Goal: Transaction & Acquisition: Purchase product/service

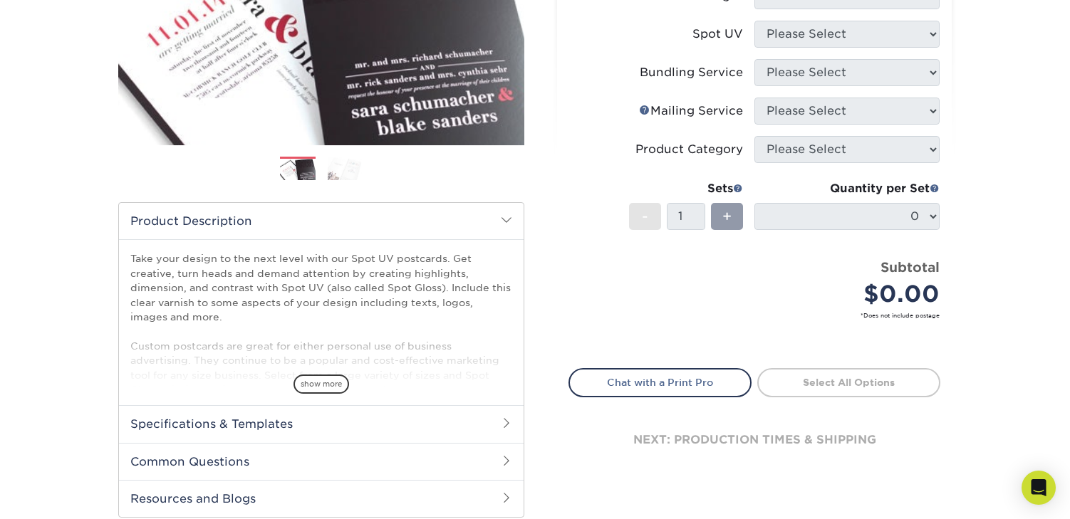
scroll to position [293, 0]
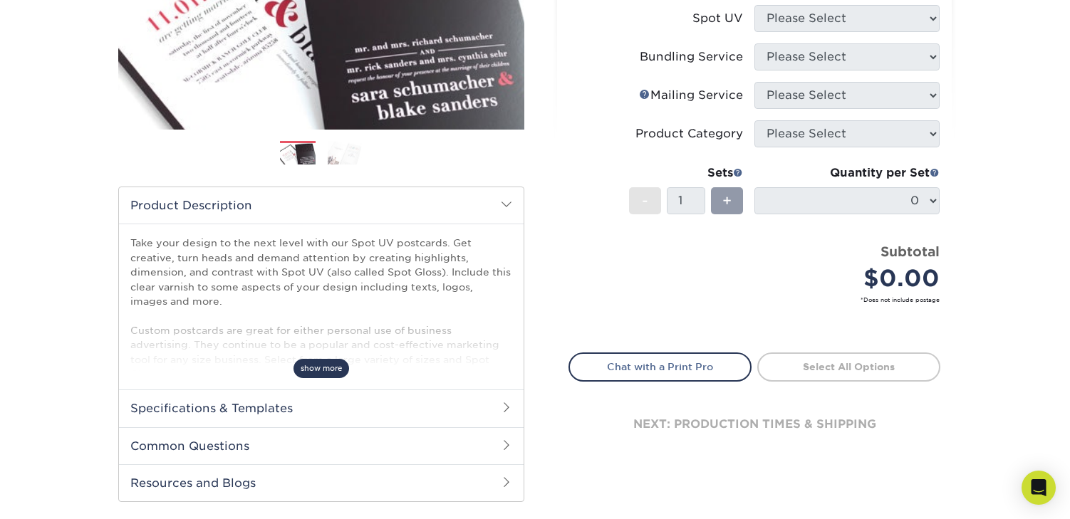
click at [331, 369] on span "show more" at bounding box center [321, 368] width 56 height 19
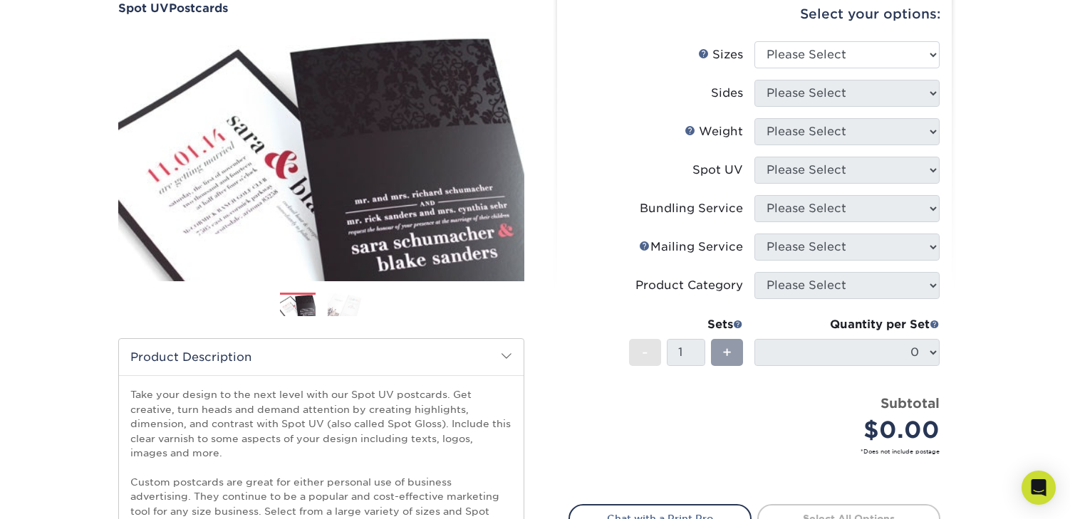
scroll to position [19, 0]
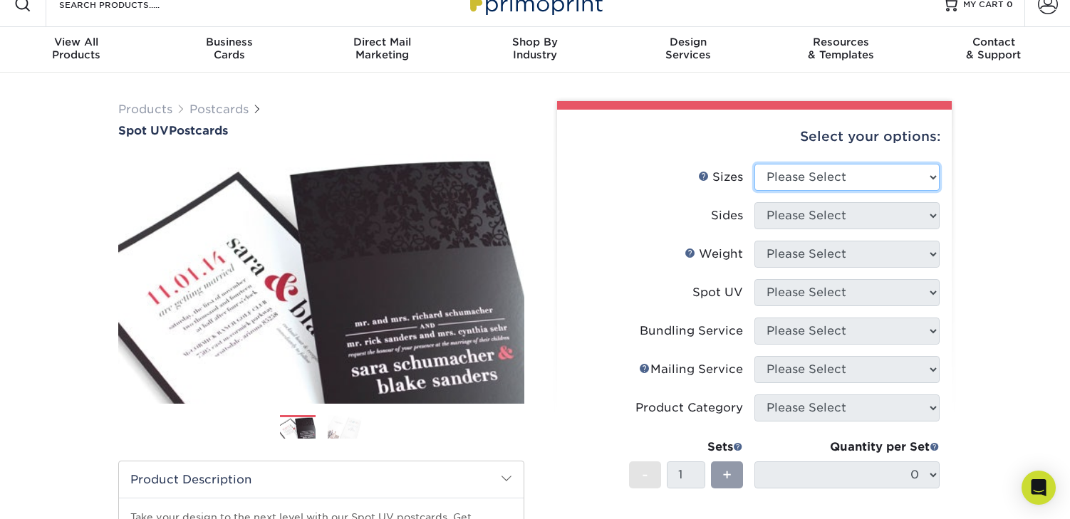
click at [818, 177] on select "Please Select 1.5" x 7" 2" x 6" 2" x 8" 2.12" x 5.5" 2.75" x 4.25" 2.75" x 8.5"…" at bounding box center [846, 177] width 185 height 27
select select "5.00x7.00"
click at [754, 164] on select "Please Select 1.5" x 7" 2" x 6" 2" x 8" 2.12" x 5.5" 2.75" x 4.25" 2.75" x 8.5"…" at bounding box center [846, 177] width 185 height 27
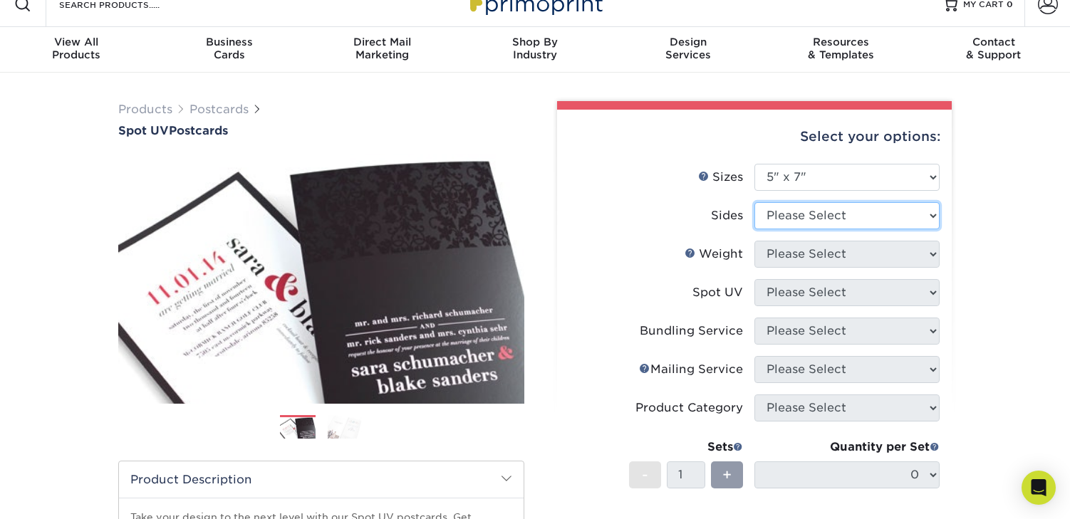
click at [802, 208] on select "Please Select Print Both Sides Print Front Only" at bounding box center [846, 215] width 185 height 27
select select "13abbda7-1d64-4f25-8bb2-c179b224825d"
click at [754, 202] on select "Please Select Print Both Sides Print Front Only" at bounding box center [846, 215] width 185 height 27
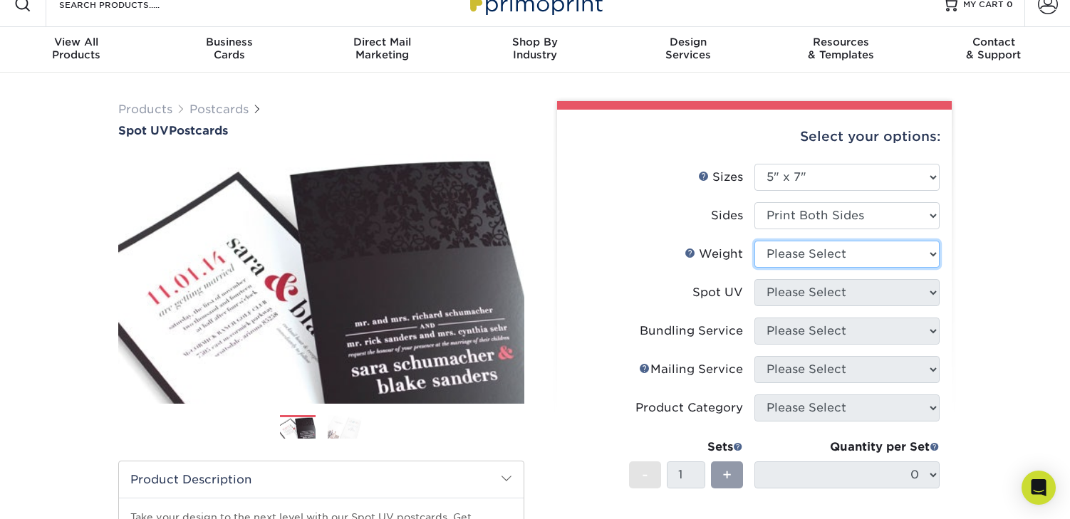
click at [814, 253] on select "Please Select 16PT" at bounding box center [846, 254] width 185 height 27
select select "16PT"
click at [754, 241] on select "Please Select 16PT" at bounding box center [846, 254] width 185 height 27
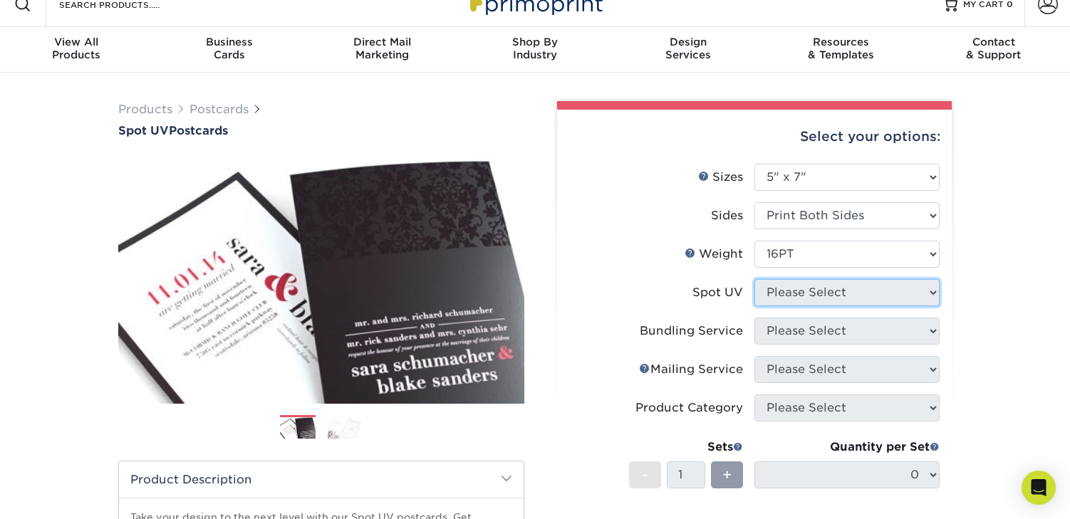
click at [833, 296] on select "Please Select Front and Back (Both Sides) Front Only Back Only" at bounding box center [846, 292] width 185 height 27
select select "1"
click at [754, 279] on select "Please Select Front and Back (Both Sides) Front Only Back Only" at bounding box center [846, 292] width 185 height 27
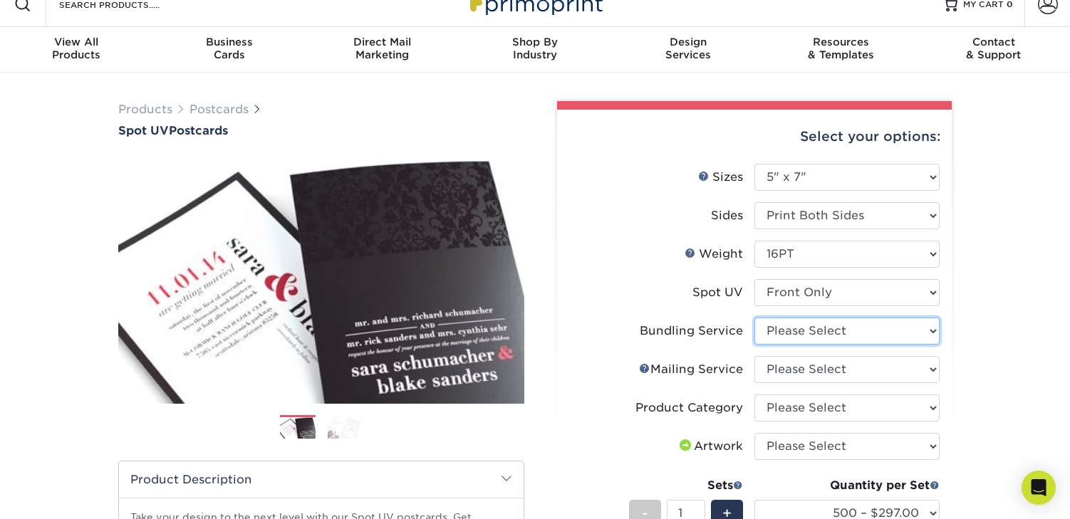
click at [872, 335] on select "Please Select No Bundling Services Yes, Bundles of 50 (+2 Days) Yes, Bundles of…" at bounding box center [846, 331] width 185 height 27
select select "58689abb-25c0-461c-a4c3-a80b627d6649"
click at [754, 318] on select "Please Select No Bundling Services Yes, Bundles of 50 (+2 Days) Yes, Bundles of…" at bounding box center [846, 331] width 185 height 27
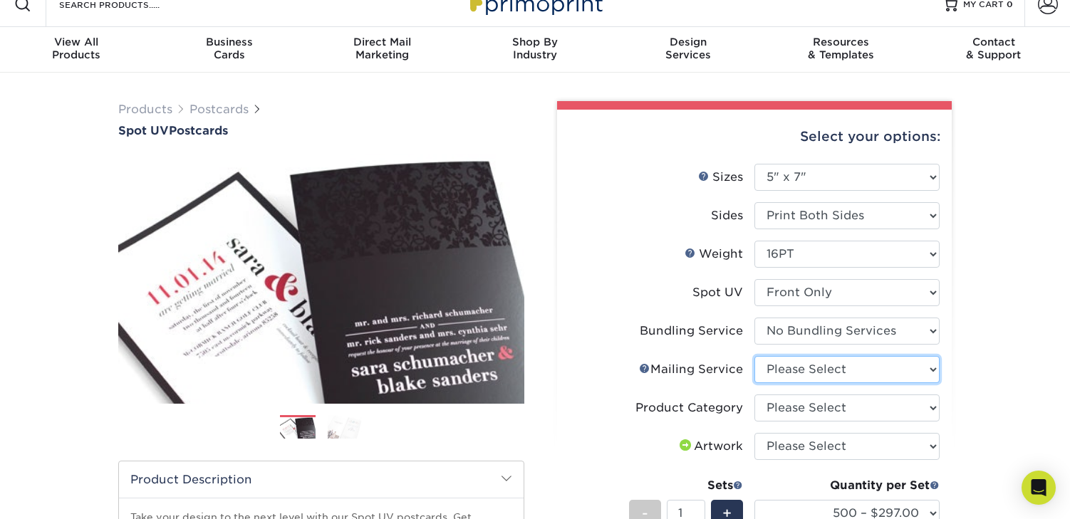
click at [871, 373] on select "Please Select No Direct Mailing Service No, I will mail/stamp/imprint Direct Ma…" at bounding box center [846, 369] width 185 height 27
select select "3e5e9bdd-d78a-4c28-a41d-fe1407925ca6"
click at [754, 356] on select "Please Select No Direct Mailing Service No, I will mail/stamp/imprint Direct Ma…" at bounding box center [846, 369] width 185 height 27
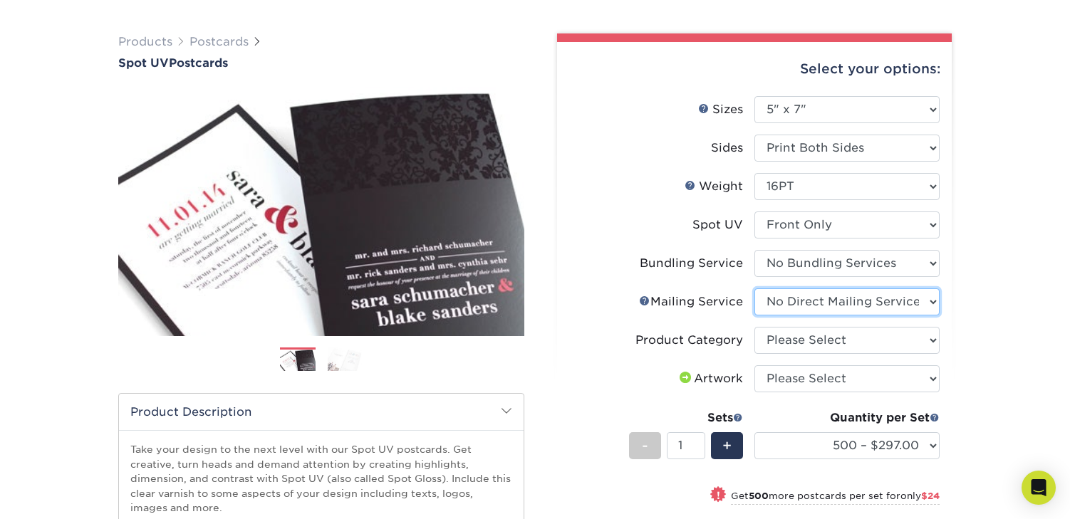
scroll to position [88, 0]
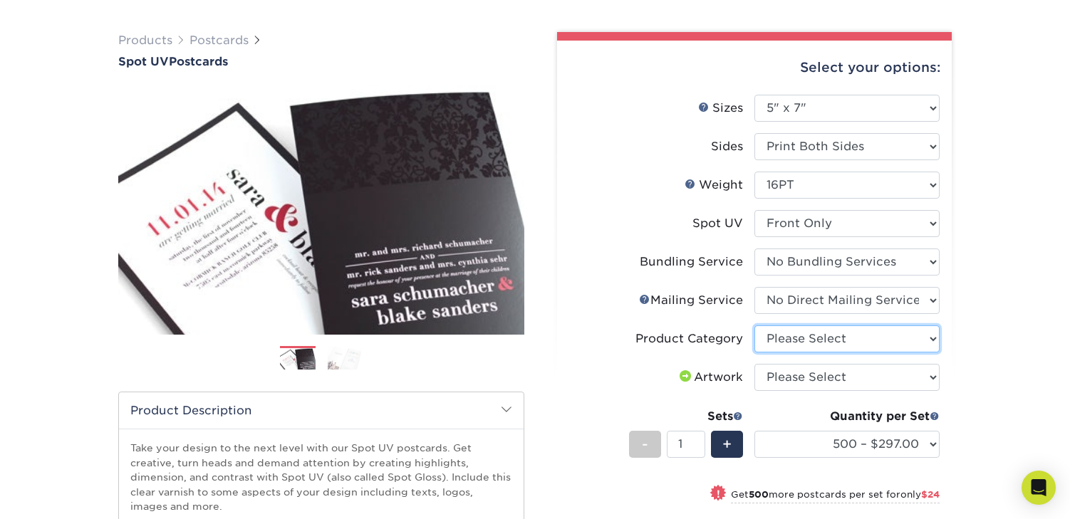
click at [875, 345] on select "Please Select Postcards" at bounding box center [846, 338] width 185 height 27
select select "9b7272e0-d6c8-4c3c-8e97-d3a1bcdab858"
click at [754, 325] on select "Please Select Postcards" at bounding box center [846, 338] width 185 height 27
click at [873, 379] on select "Please Select I will upload files I need a design - $150" at bounding box center [846, 377] width 185 height 27
select select "upload"
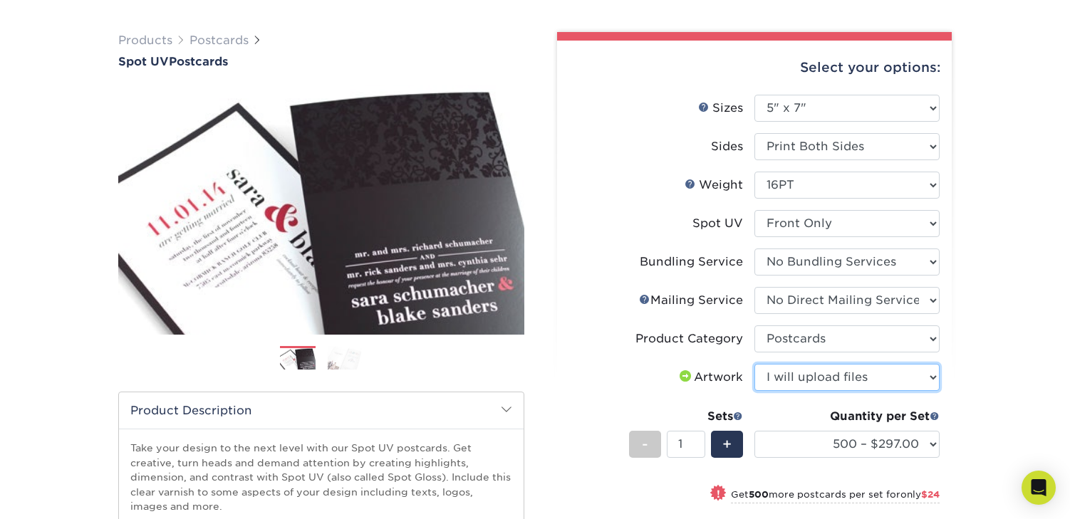
click at [754, 364] on select "Please Select I will upload files I need a design - $150" at bounding box center [846, 377] width 185 height 27
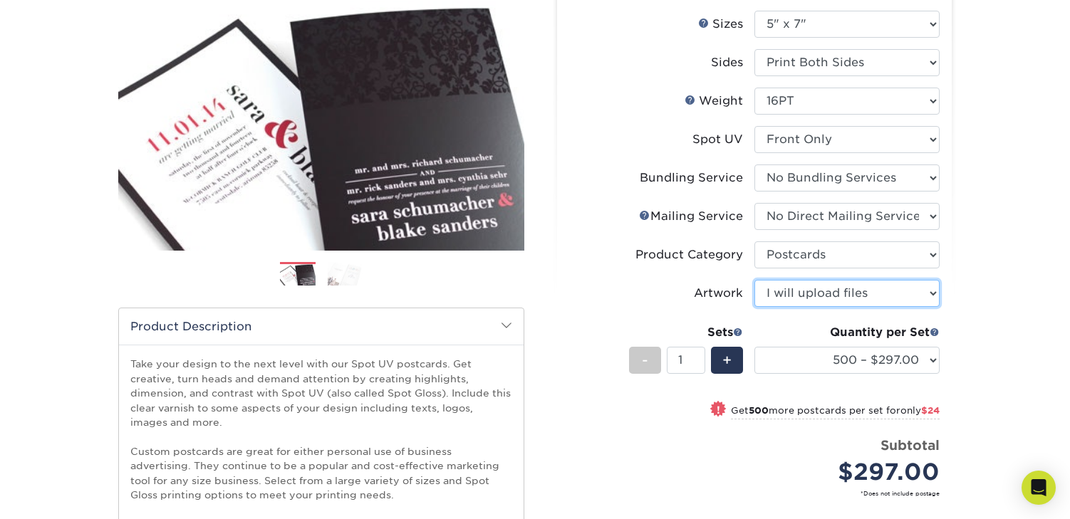
scroll to position [172, 0]
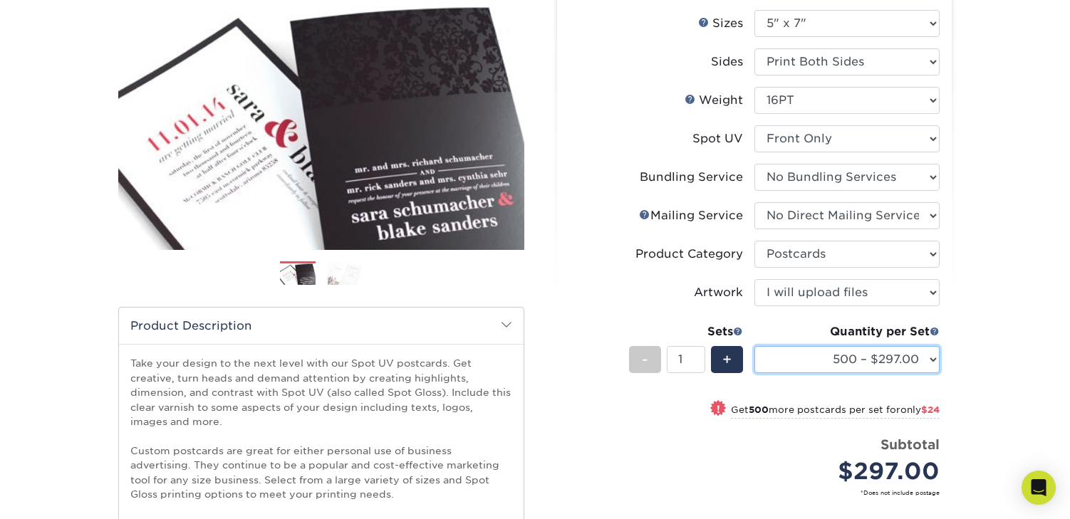
click at [880, 358] on select "500 – $297.00 1000 – $321.00 2500 – $629.00 5000 – $842.00 10000 – $1553.00 150…" at bounding box center [846, 359] width 185 height 27
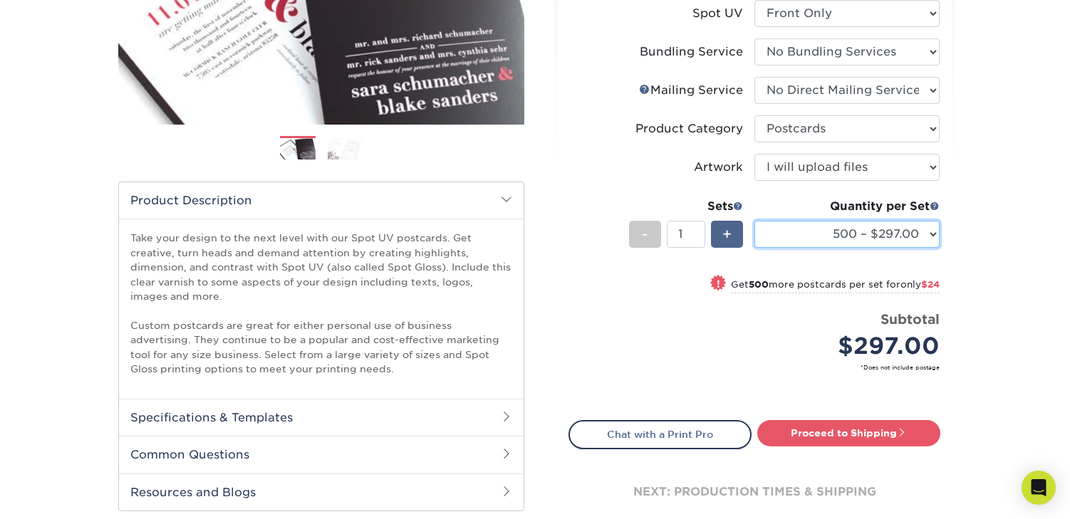
scroll to position [316, 0]
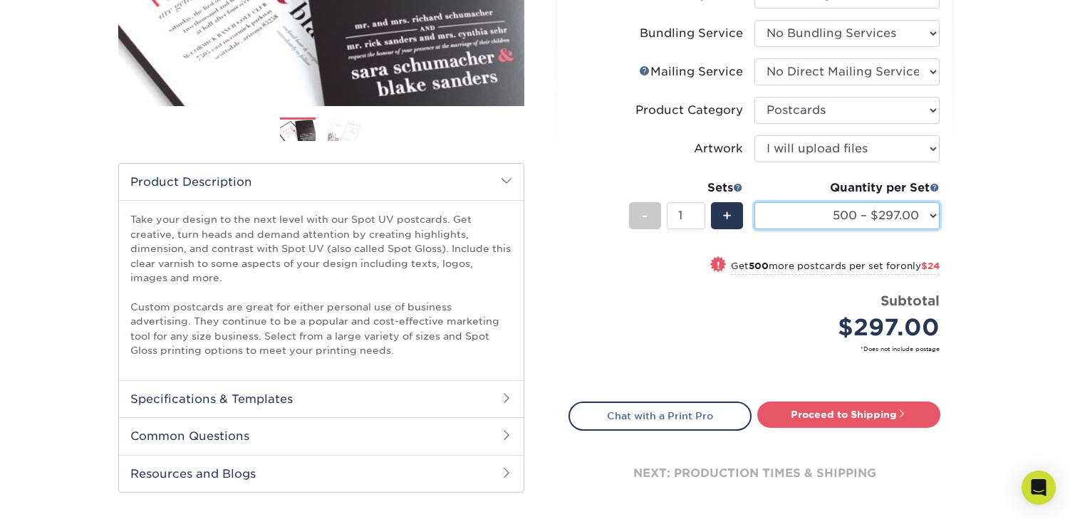
click at [825, 212] on select "500 – $297.00 1000 – $321.00 2500 – $629.00 5000 – $842.00 10000 – $1553.00 150…" at bounding box center [846, 215] width 185 height 27
